Goal: Transaction & Acquisition: Purchase product/service

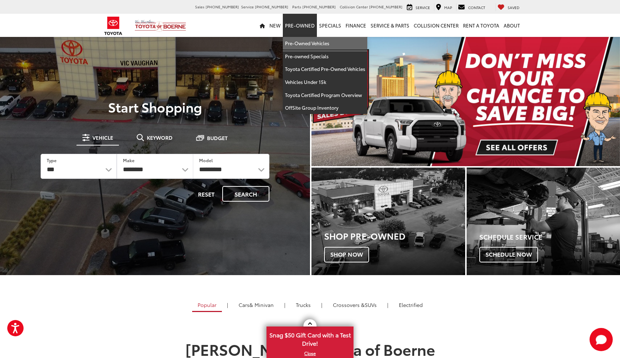
click at [311, 43] on link "Pre-Owned Vehicles" at bounding box center [325, 43] width 84 height 13
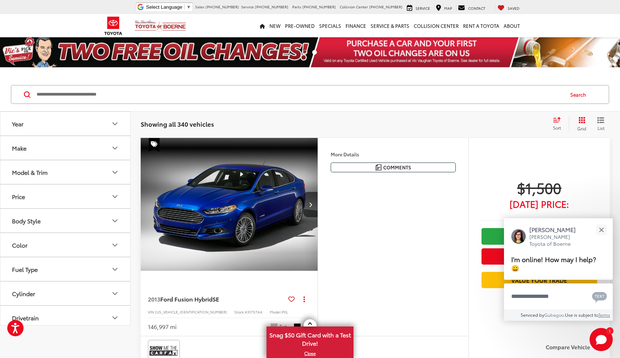
click at [90, 177] on button "Model & Trim" at bounding box center [65, 173] width 130 height 24
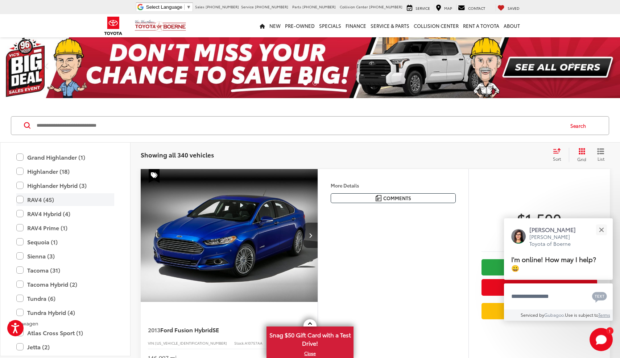
scroll to position [1506, 0]
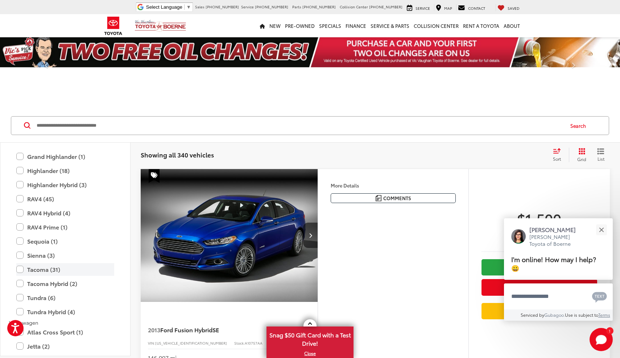
click at [46, 264] on label "Tacoma (31)" at bounding box center [65, 270] width 98 height 13
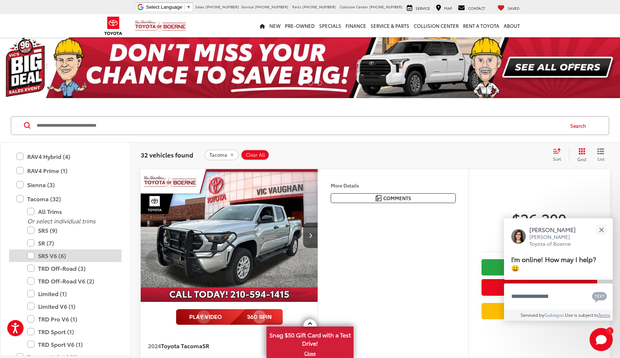
click at [32, 250] on label "SR5 V6 (6)" at bounding box center [70, 256] width 87 height 13
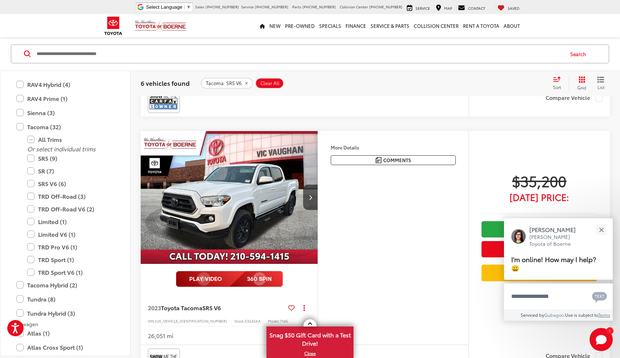
scroll to position [1330, 0]
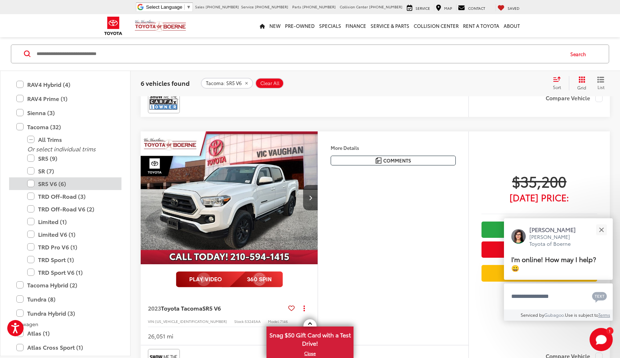
click at [35, 178] on label "SR5 V6 (6)" at bounding box center [70, 183] width 87 height 13
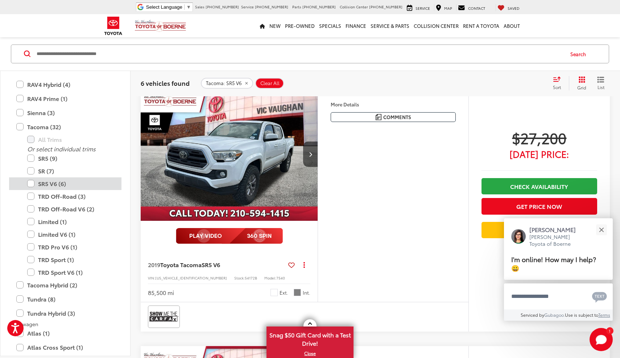
scroll to position [72, 0]
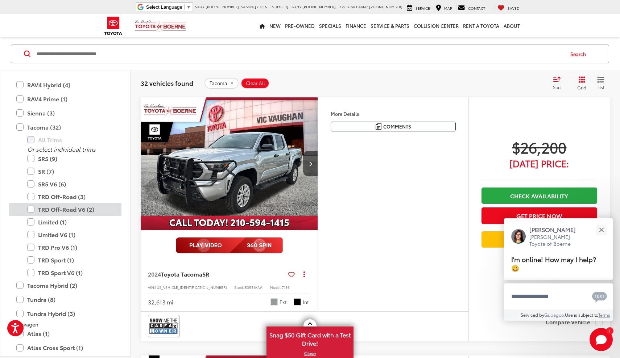
click at [31, 203] on label "TRD Off-Road V6 (2)" at bounding box center [70, 209] width 87 height 13
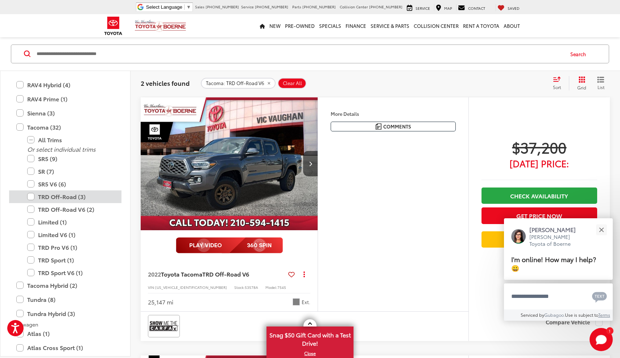
click at [30, 191] on label "TRD Off-Road (3)" at bounding box center [70, 197] width 87 height 13
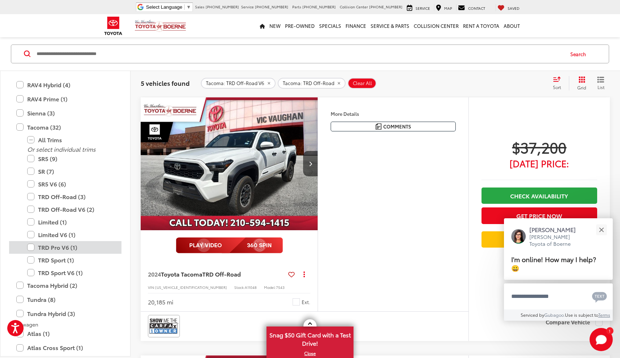
click at [29, 241] on label "TRD Pro V6 (1)" at bounding box center [70, 247] width 87 height 13
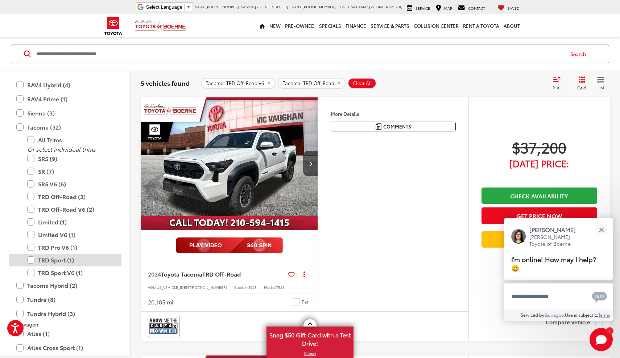
click at [32, 254] on label "TRD Sport (1)" at bounding box center [70, 260] width 87 height 13
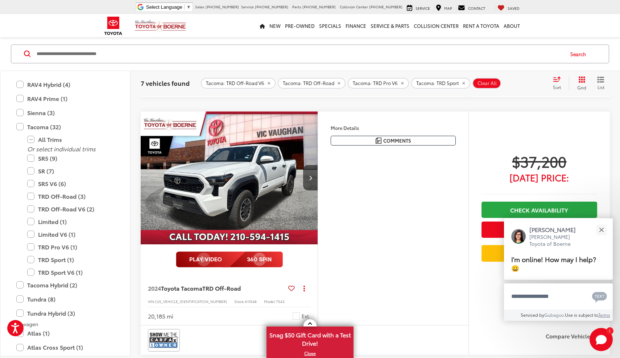
scroll to position [318, 0]
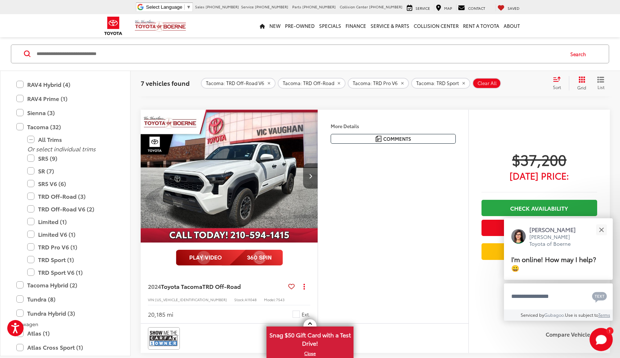
click at [312, 175] on button "Next image" at bounding box center [310, 175] width 14 height 25
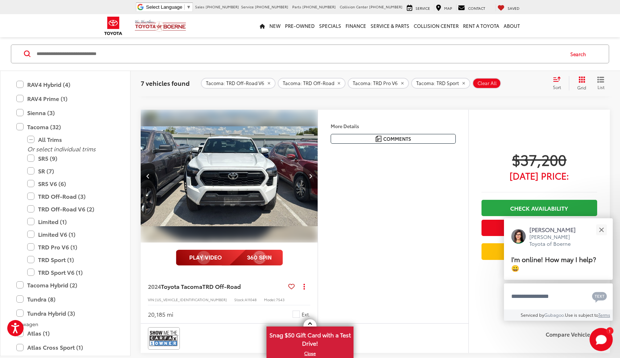
click at [312, 175] on button "Next image" at bounding box center [310, 175] width 14 height 25
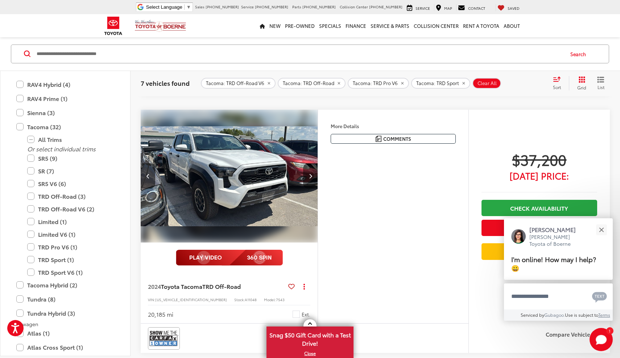
click at [312, 175] on button "Next image" at bounding box center [310, 175] width 14 height 25
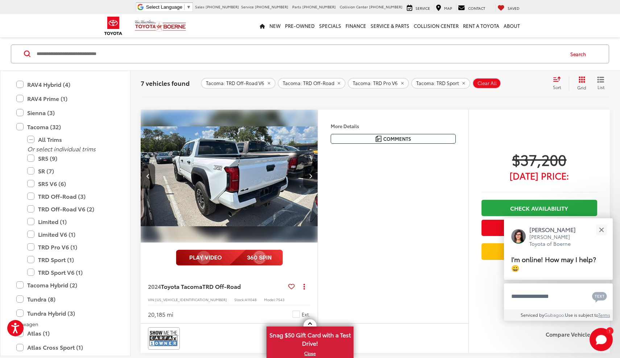
click at [312, 175] on button "Next image" at bounding box center [310, 175] width 14 height 25
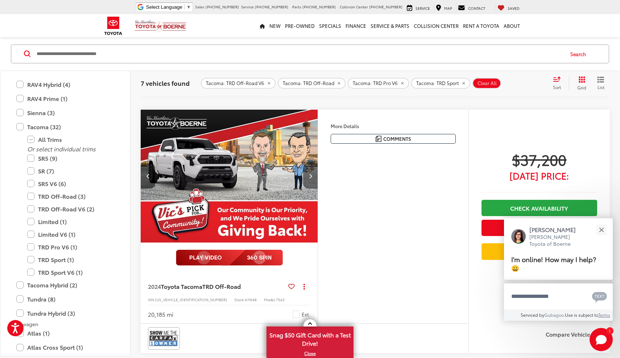
click at [312, 175] on button "Next image" at bounding box center [310, 175] width 14 height 25
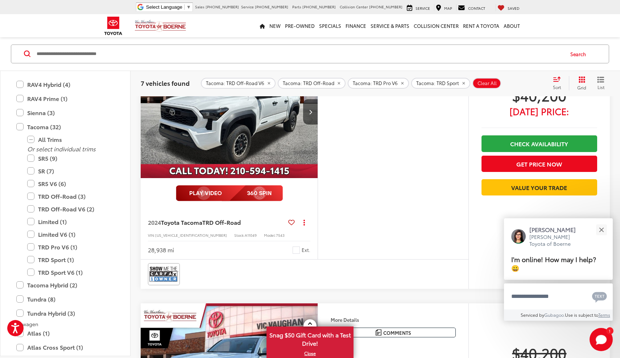
scroll to position [1415, 0]
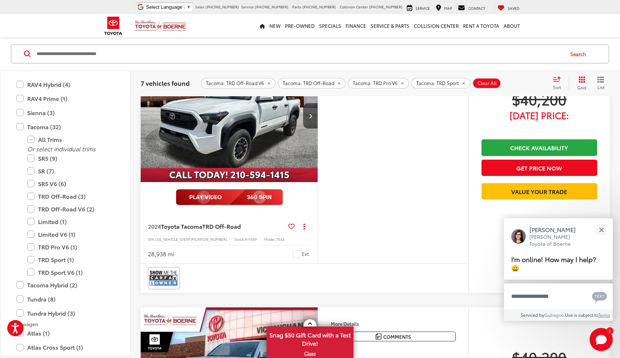
click at [213, 147] on img "2024 Toyota Tacoma TRD Off-Road 0" at bounding box center [229, 115] width 178 height 133
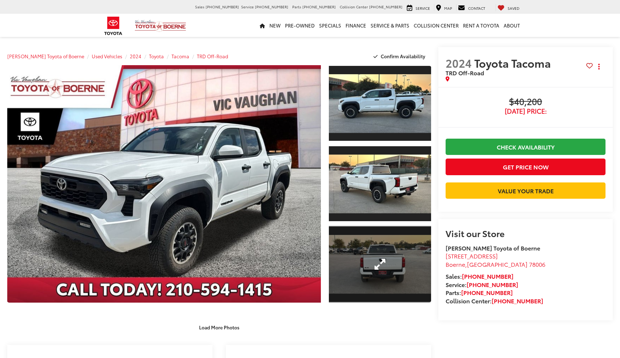
click at [398, 280] on link "Expand Photo 3" at bounding box center [380, 264] width 102 height 76
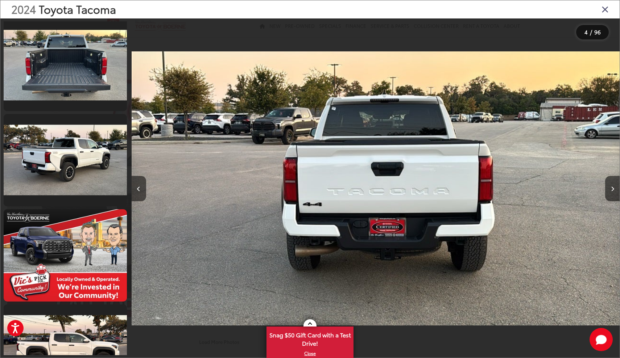
scroll to position [541, 0]
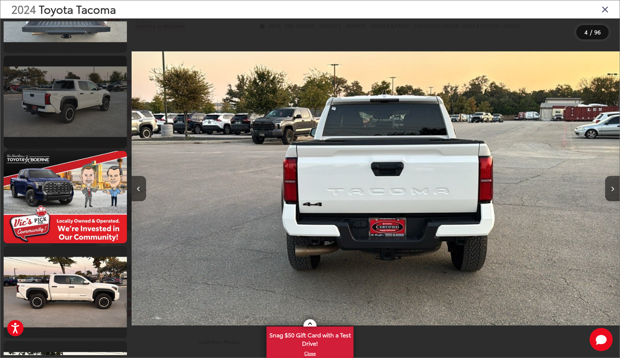
click at [67, 111] on link at bounding box center [65, 102] width 123 height 92
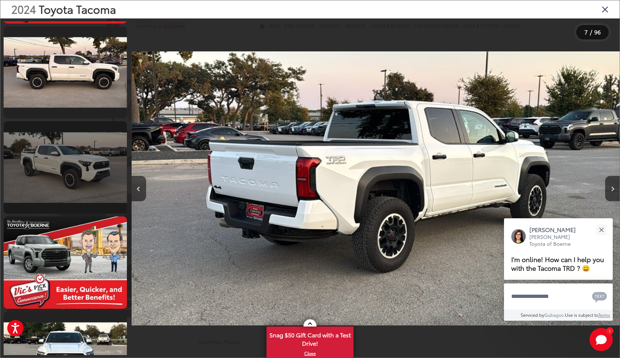
scroll to position [761, 0]
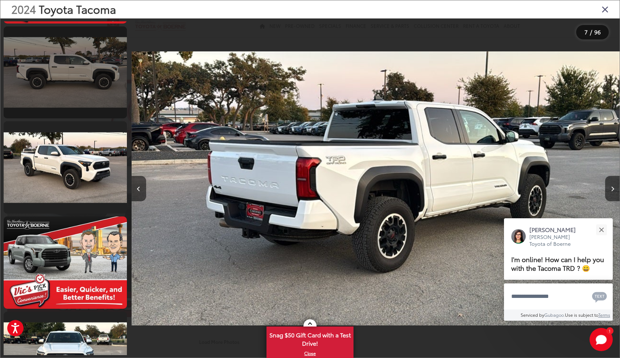
click at [67, 93] on link at bounding box center [65, 72] width 123 height 92
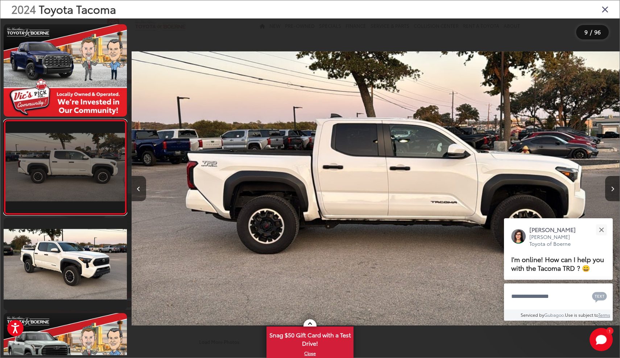
scroll to position [0, 0]
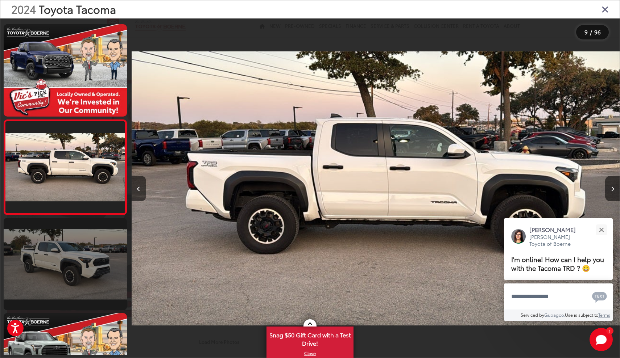
click at [71, 262] on link at bounding box center [65, 264] width 123 height 92
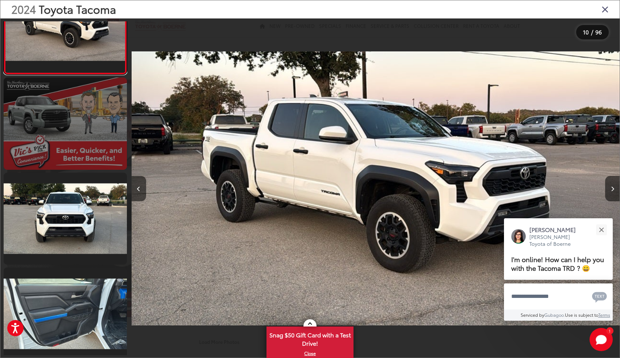
scroll to position [915, 0]
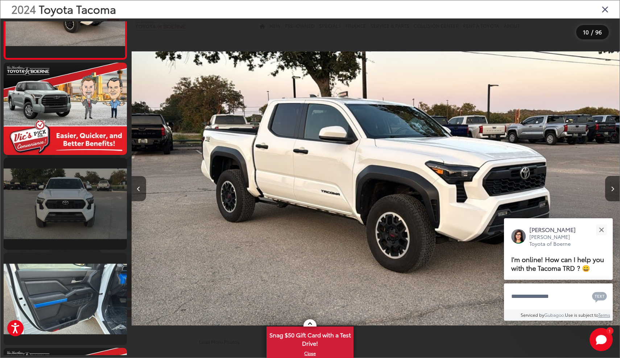
click at [69, 216] on link at bounding box center [65, 204] width 123 height 92
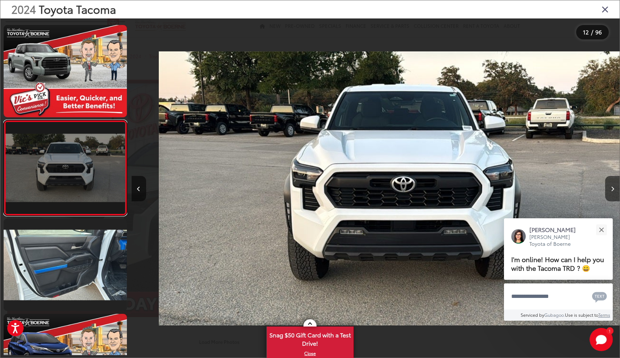
scroll to position [0, 5368]
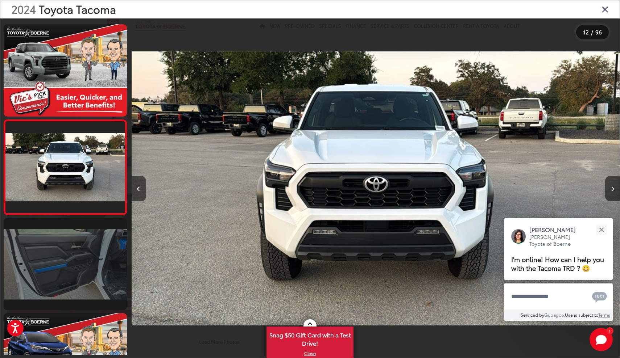
click at [72, 239] on link at bounding box center [65, 264] width 123 height 92
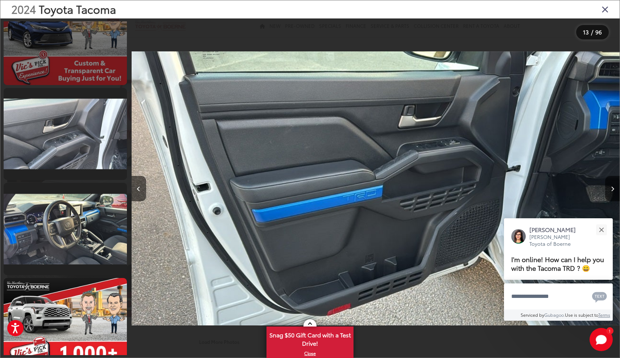
scroll to position [1271, 0]
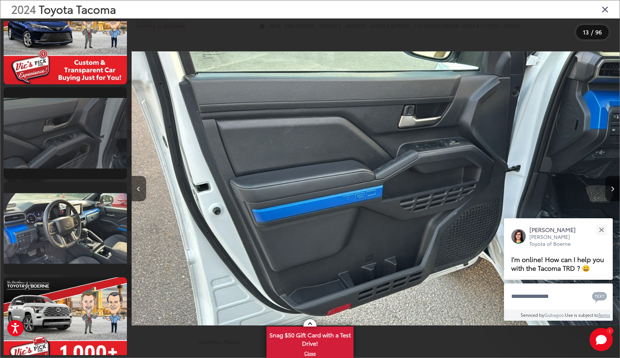
click at [63, 144] on link at bounding box center [65, 133] width 123 height 92
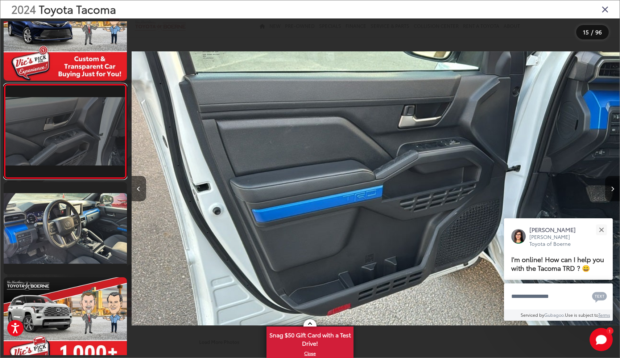
scroll to position [1235, 0]
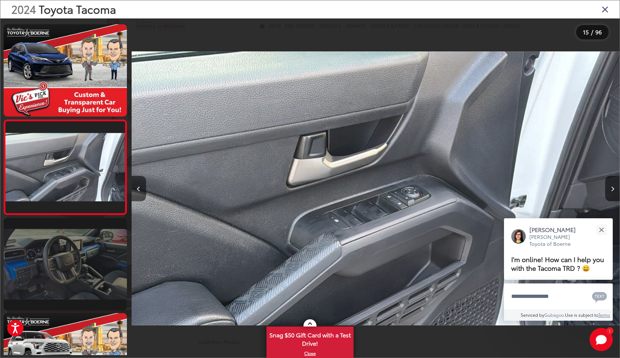
click at [73, 244] on link at bounding box center [65, 264] width 123 height 92
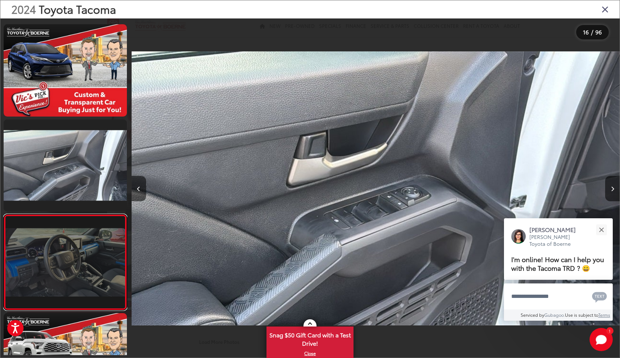
scroll to position [1330, 0]
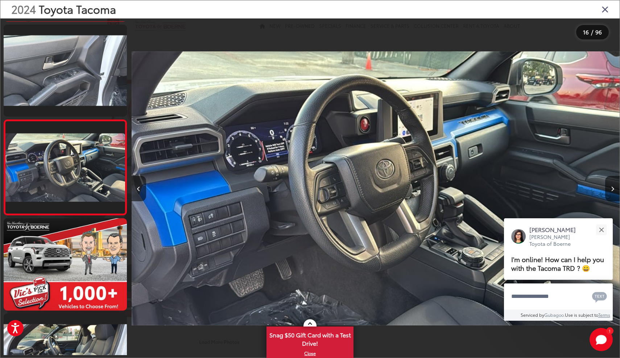
click at [608, 7] on icon "Close gallery" at bounding box center [604, 8] width 7 height 9
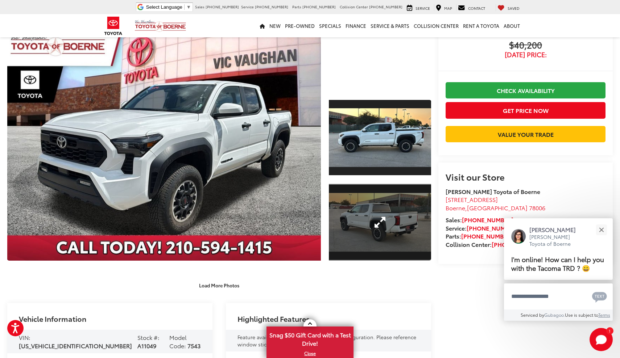
scroll to position [57, 0]
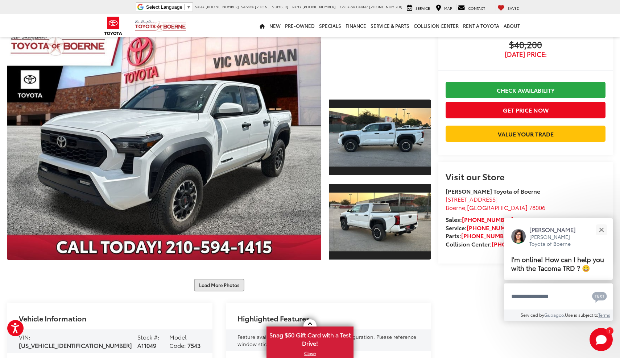
click at [227, 287] on button "Load More Photos" at bounding box center [219, 285] width 50 height 13
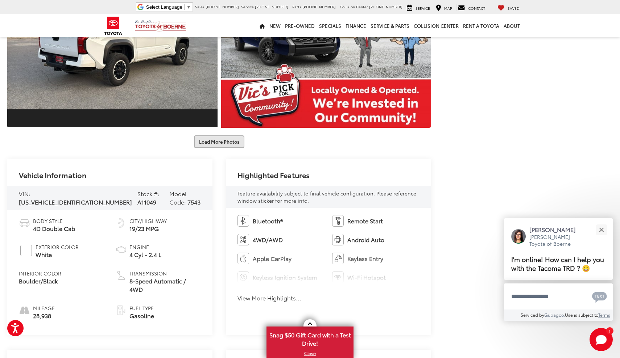
scroll to position [536, 0]
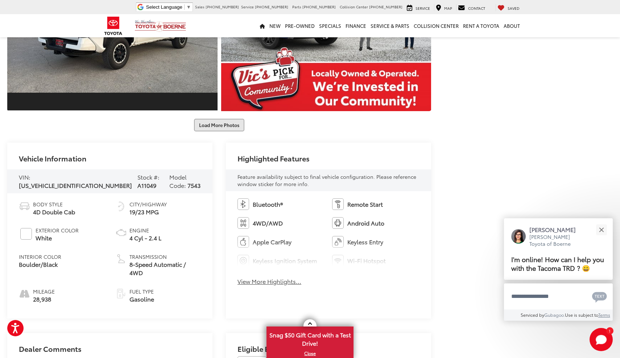
click at [225, 127] on button "Load More Photos" at bounding box center [219, 125] width 50 height 13
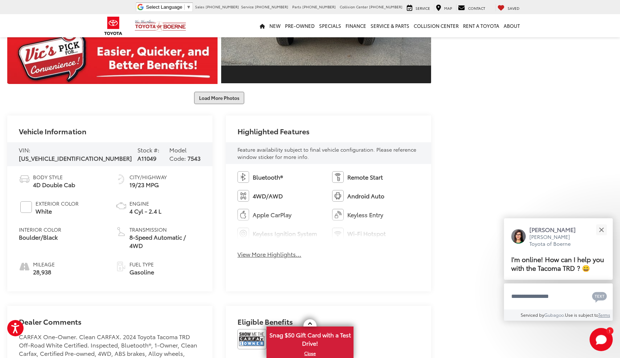
scroll to position [894, 0]
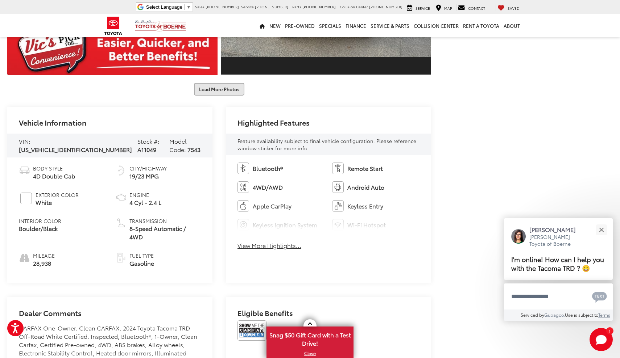
click at [228, 87] on button "Load More Photos" at bounding box center [219, 89] width 50 height 13
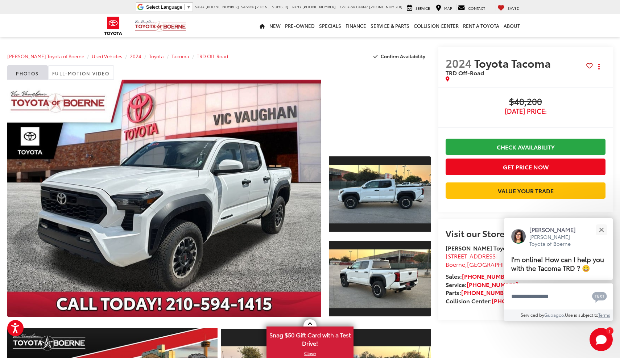
scroll to position [0, 0]
